Goal: Navigation & Orientation: Find specific page/section

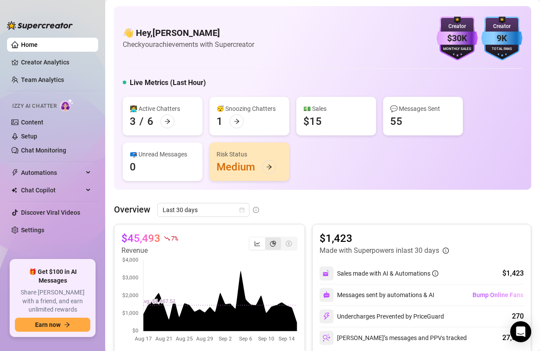
scroll to position [82, 0]
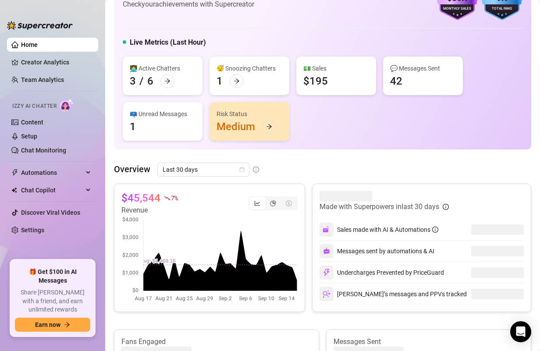
scroll to position [42, 0]
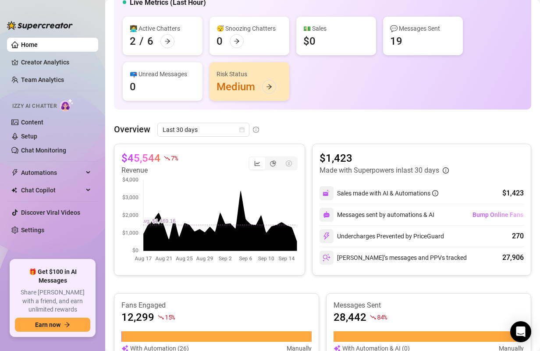
scroll to position [88, 0]
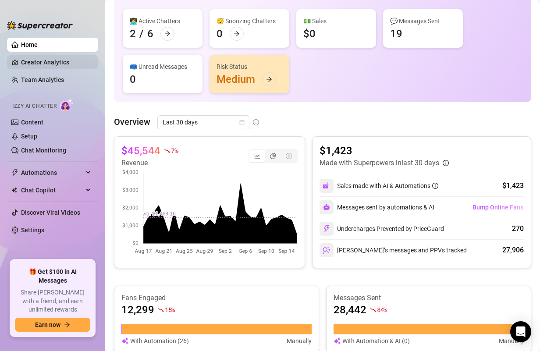
click at [62, 64] on link "Creator Analytics" at bounding box center [56, 62] width 70 height 14
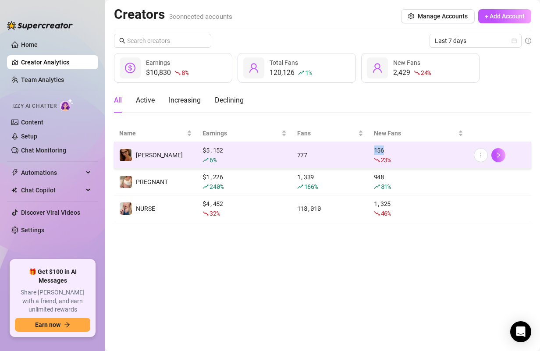
drag, startPoint x: 374, startPoint y: 150, endPoint x: 390, endPoint y: 151, distance: 15.8
click at [390, 151] on td "156 23 %" at bounding box center [419, 155] width 100 height 27
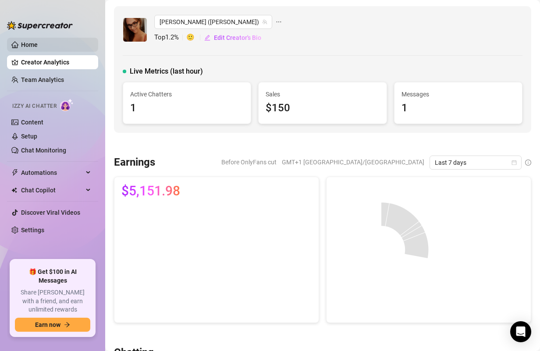
click at [38, 42] on link "Home" at bounding box center [29, 44] width 17 height 7
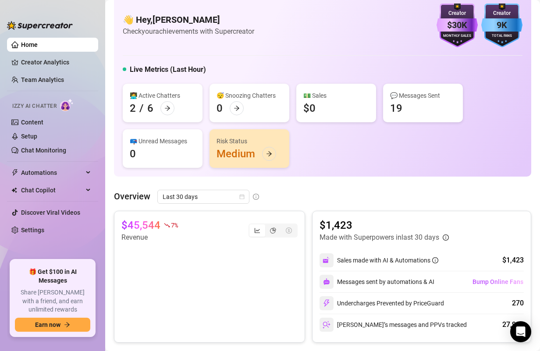
scroll to position [18, 0]
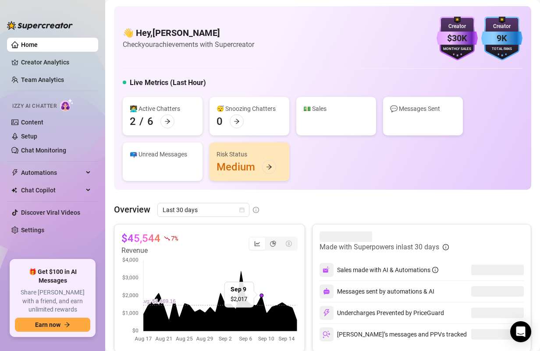
click at [262, 249] on div "segmented control" at bounding box center [257, 244] width 16 height 12
click at [252, 239] on input "segmented control" at bounding box center [252, 239] width 0 height 0
click at [271, 245] on icon "pie-chart" at bounding box center [273, 244] width 6 height 6
click at [267, 239] on input "segmented control" at bounding box center [267, 239] width 0 height 0
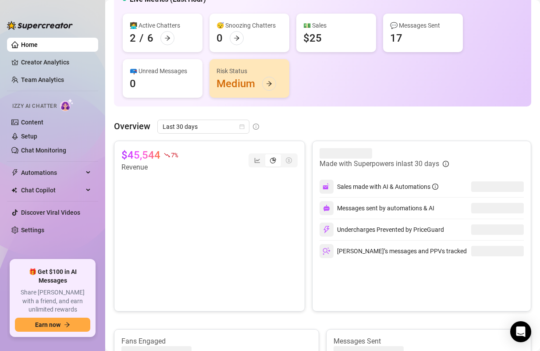
scroll to position [83, 0]
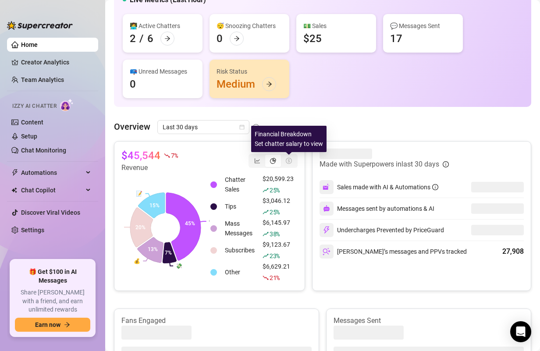
click at [289, 163] on icon "dollar-circle" at bounding box center [289, 161] width 6 height 6
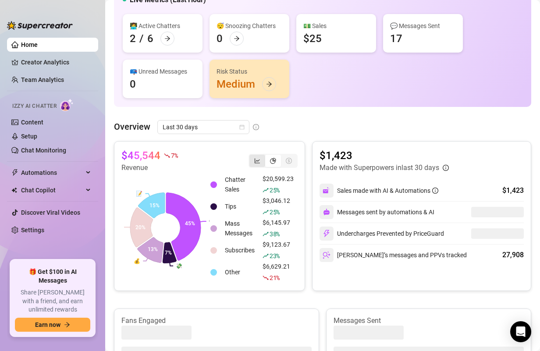
click at [253, 164] on div "segmented control" at bounding box center [257, 161] width 16 height 12
click at [252, 156] on input "segmented control" at bounding box center [252, 156] width 0 height 0
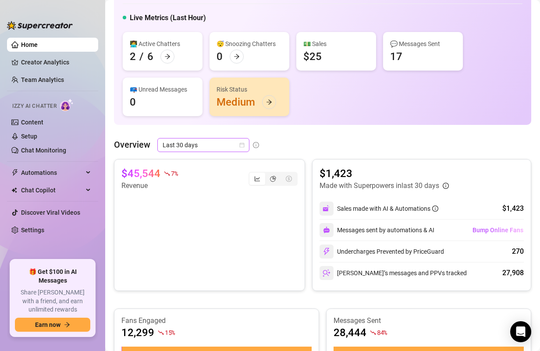
scroll to position [52, 0]
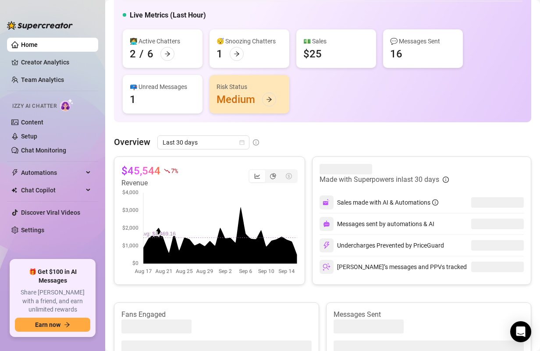
scroll to position [140, 0]
